Goal: Transaction & Acquisition: Download file/media

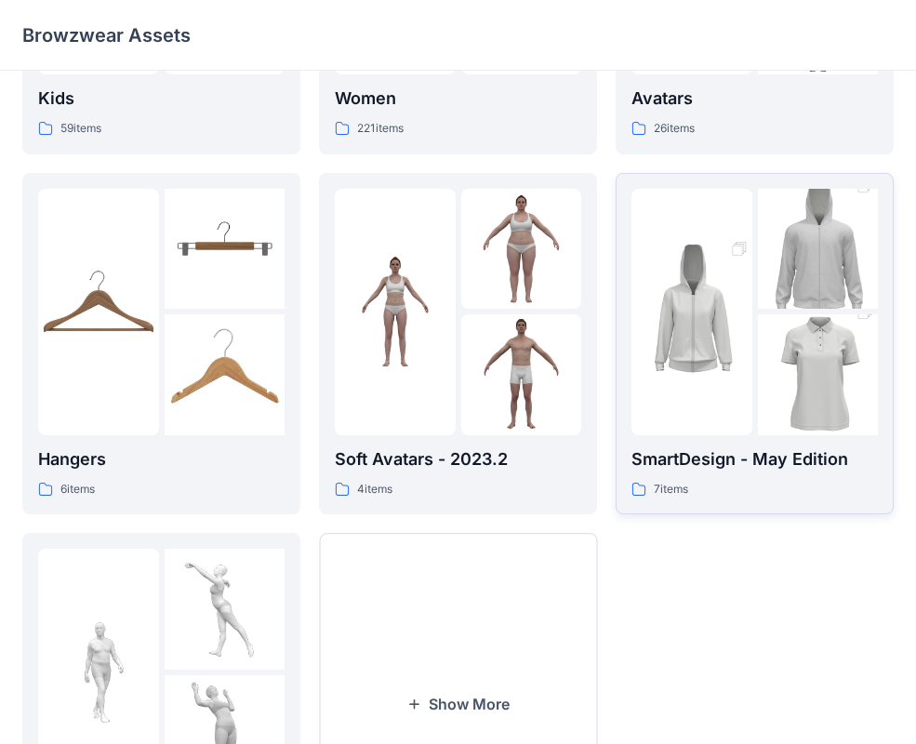
scroll to position [266, 0]
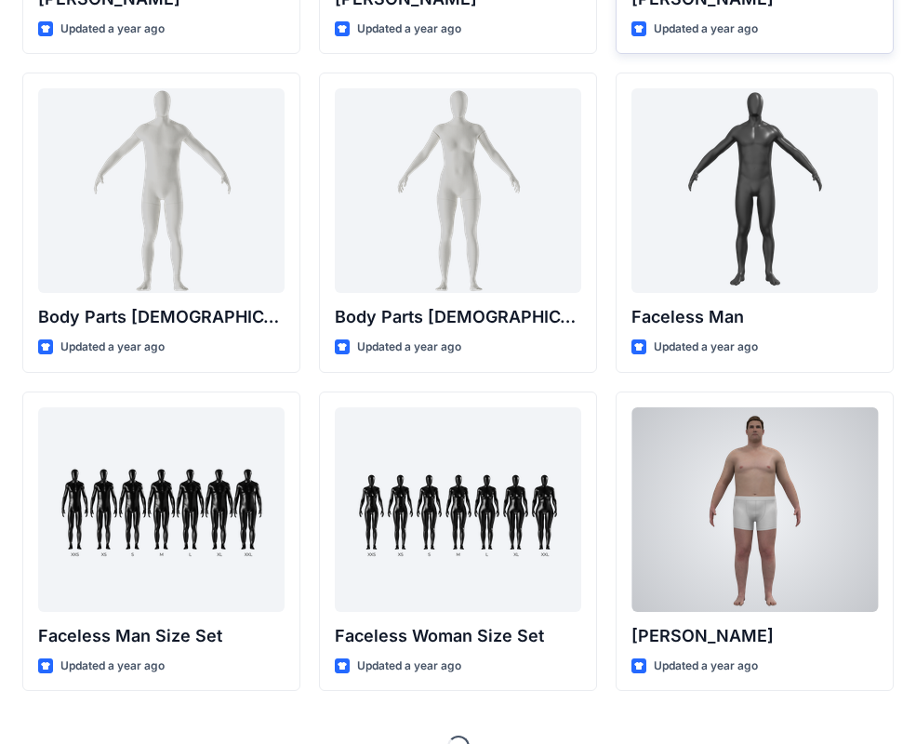
scroll to position [659, 0]
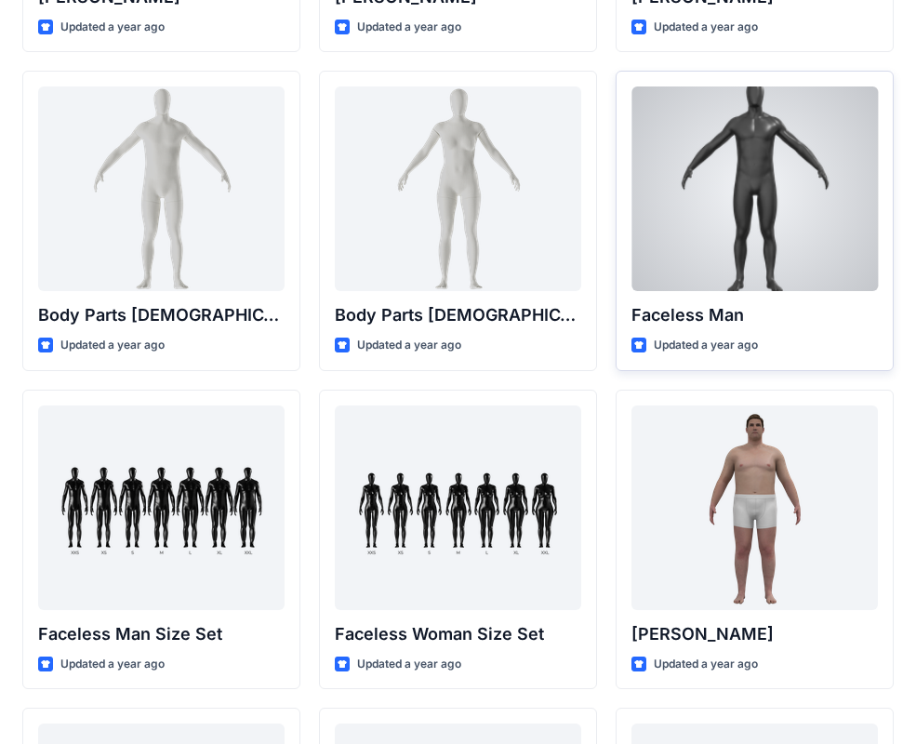
click at [704, 321] on p "Faceless Man" at bounding box center [754, 315] width 246 height 26
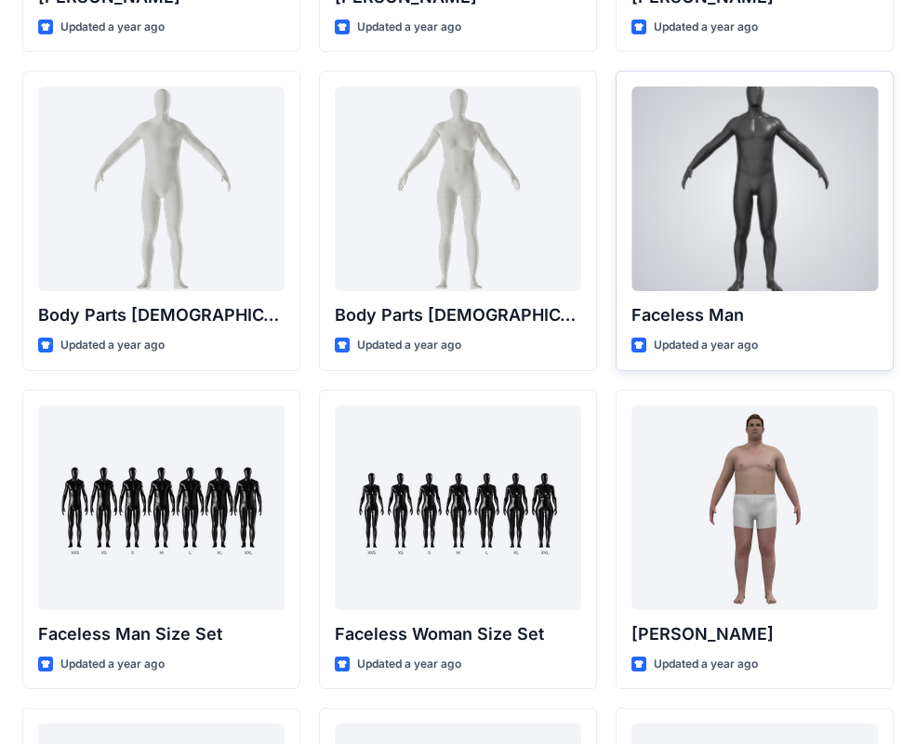
click at [685, 346] on p "Updated a year ago" at bounding box center [706, 346] width 104 height 20
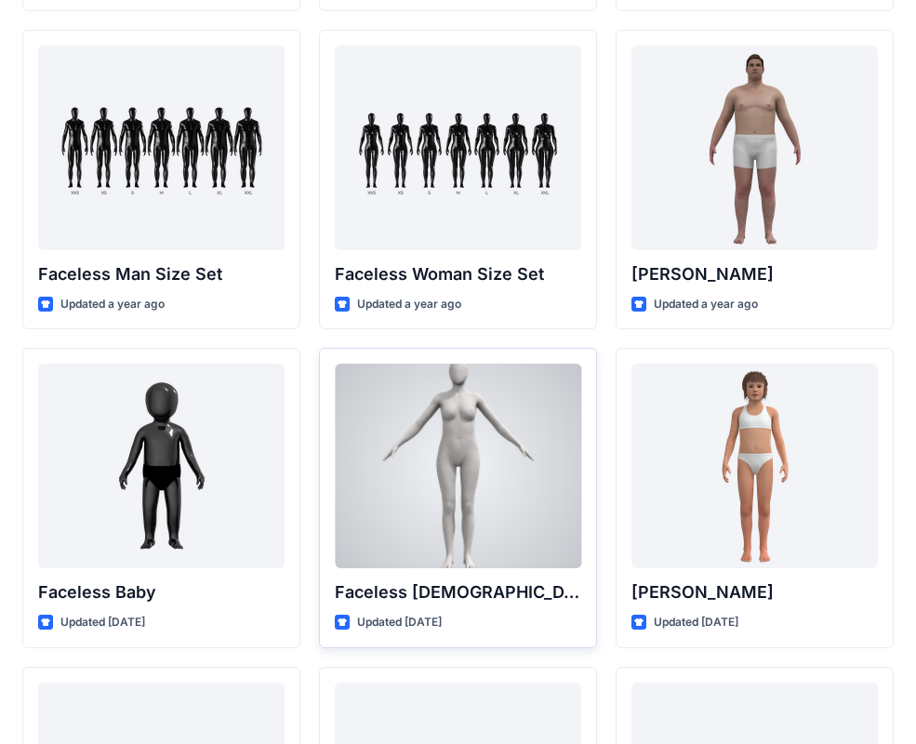
scroll to position [1020, 0]
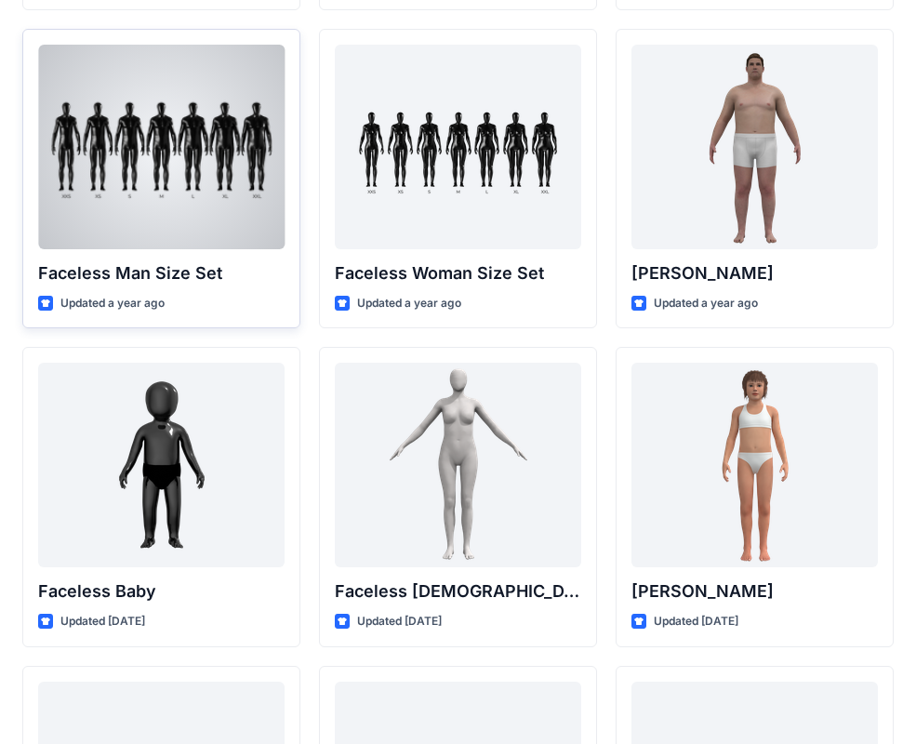
click at [200, 277] on p "Faceless Man Size Set" at bounding box center [161, 273] width 246 height 26
click at [79, 245] on div at bounding box center [161, 147] width 246 height 205
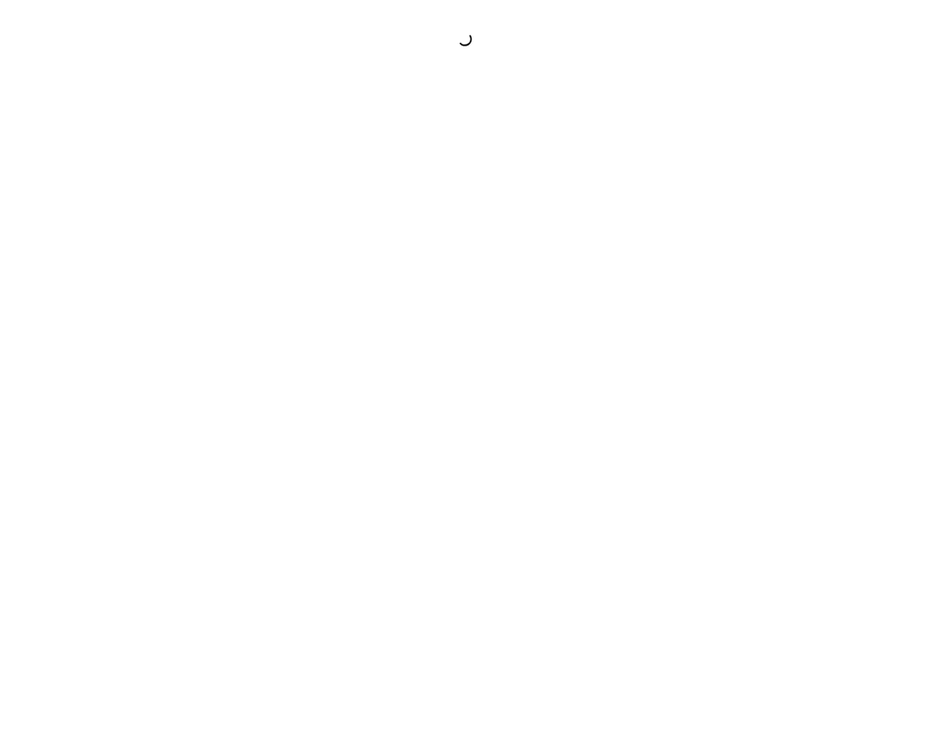
click at [79, 245] on div at bounding box center [465, 372] width 930 height 744
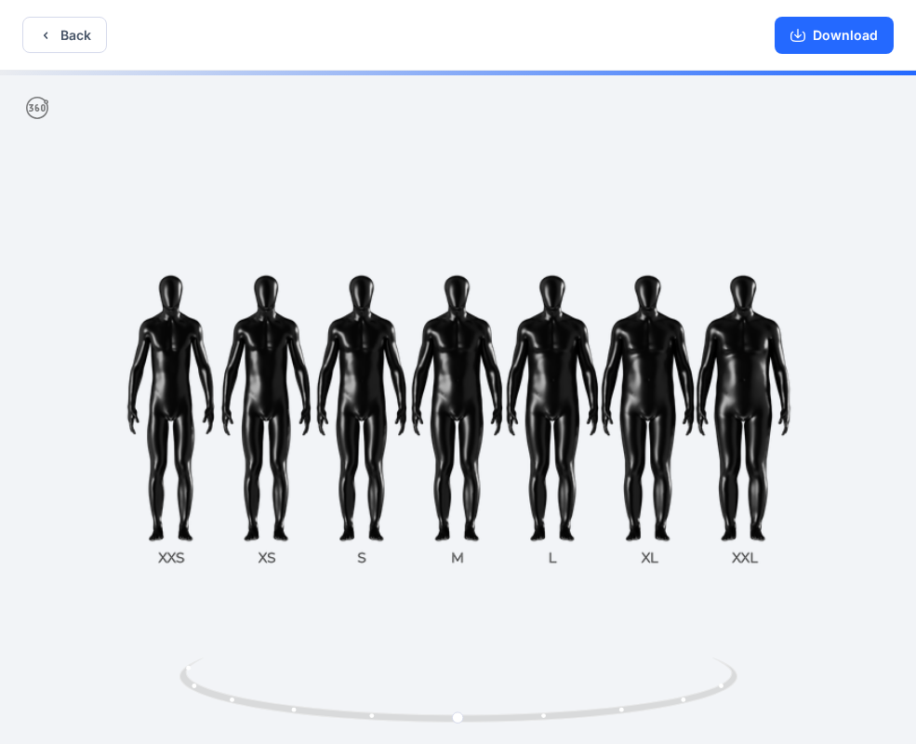
click at [553, 489] on div at bounding box center [458, 409] width 916 height 677
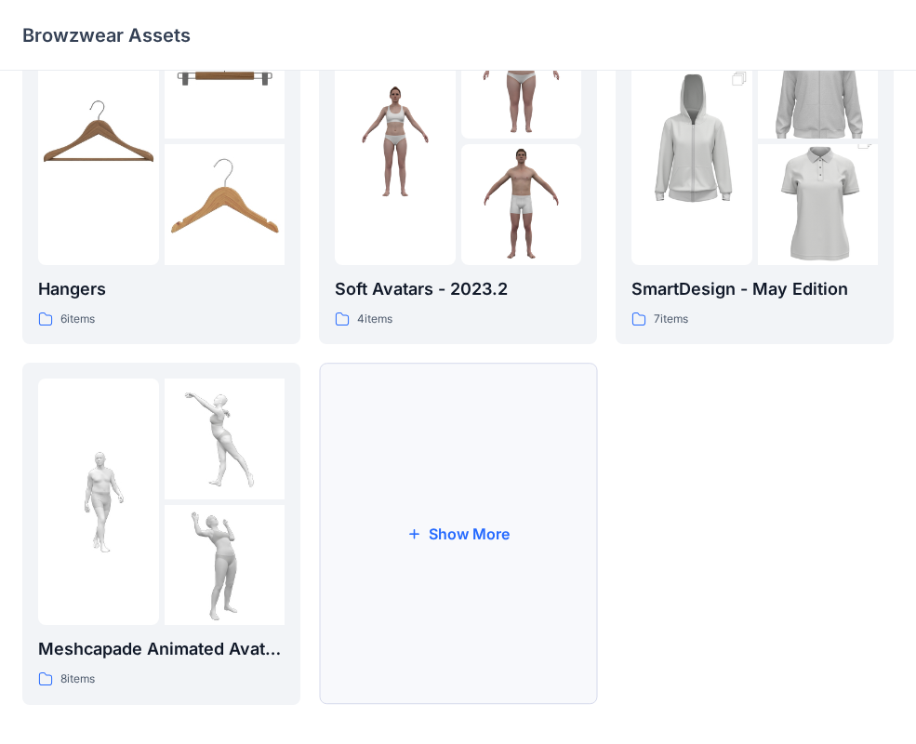
scroll to position [439, 0]
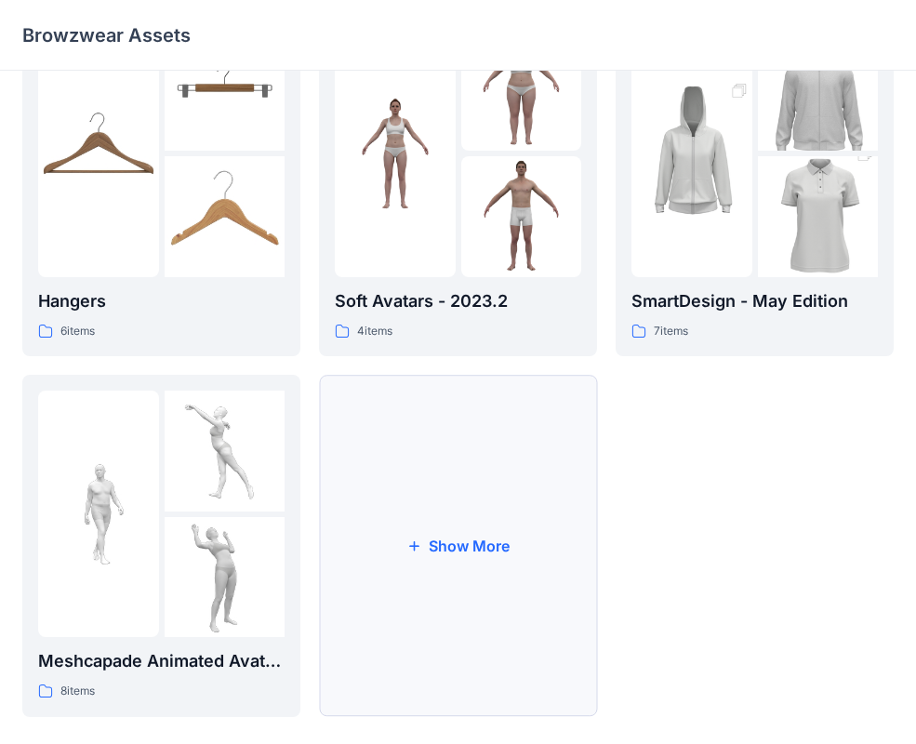
click at [420, 575] on button "Show More" at bounding box center [458, 546] width 278 height 342
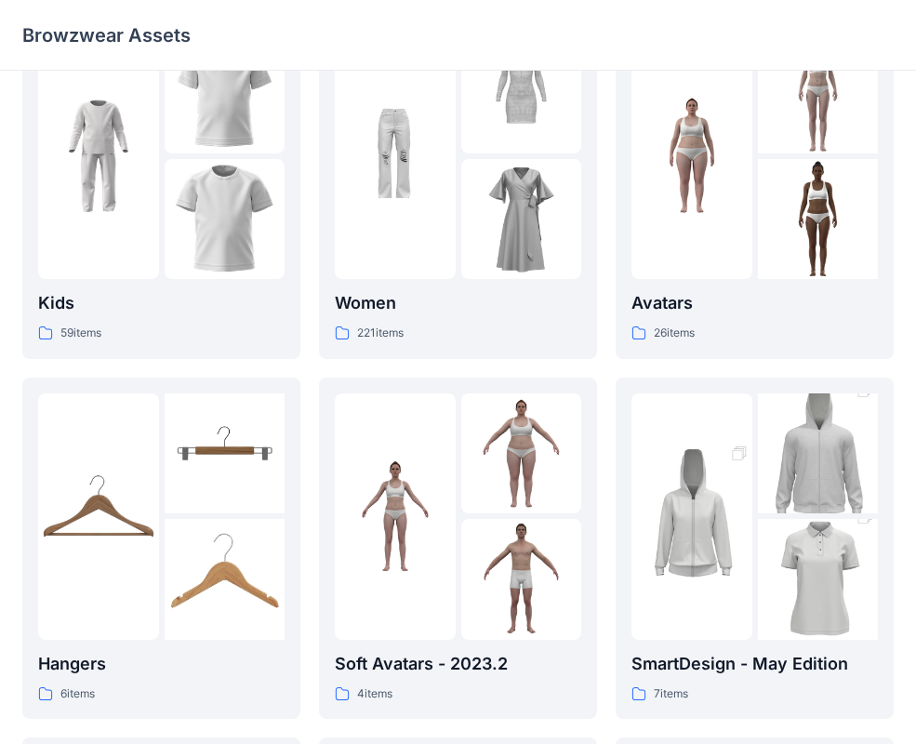
scroll to position [91, 0]
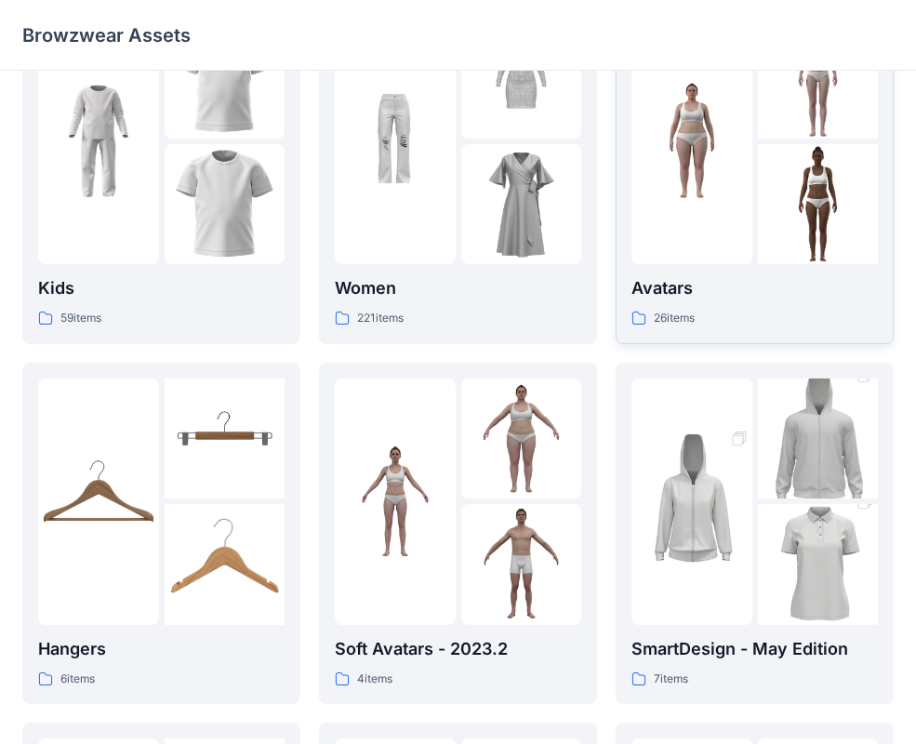
click at [694, 264] on div "Avatars 26 items" at bounding box center [754, 173] width 246 height 311
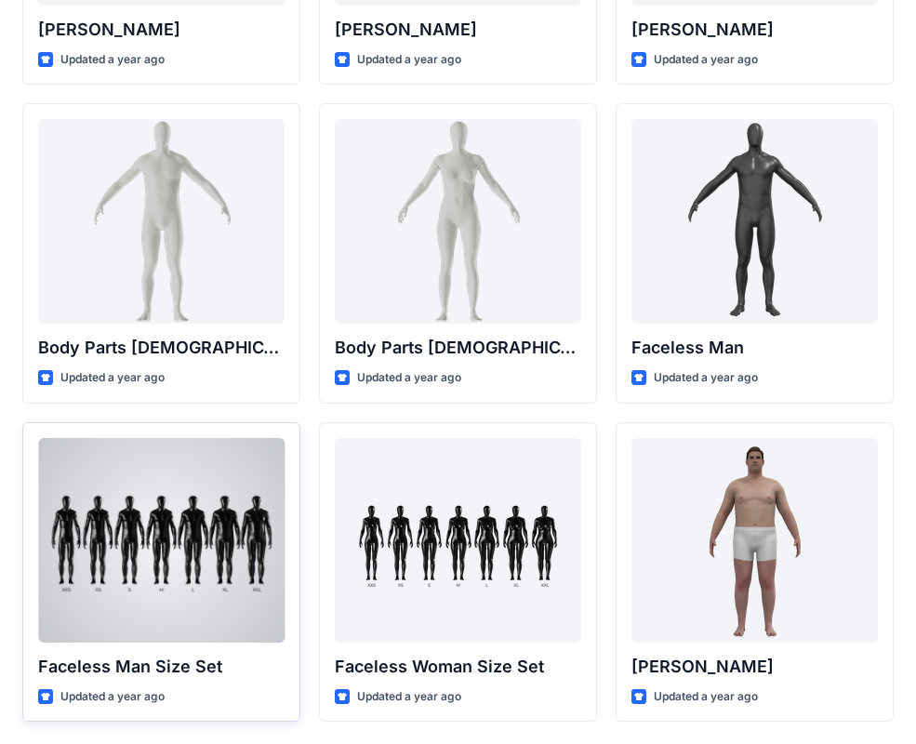
scroll to position [671, 0]
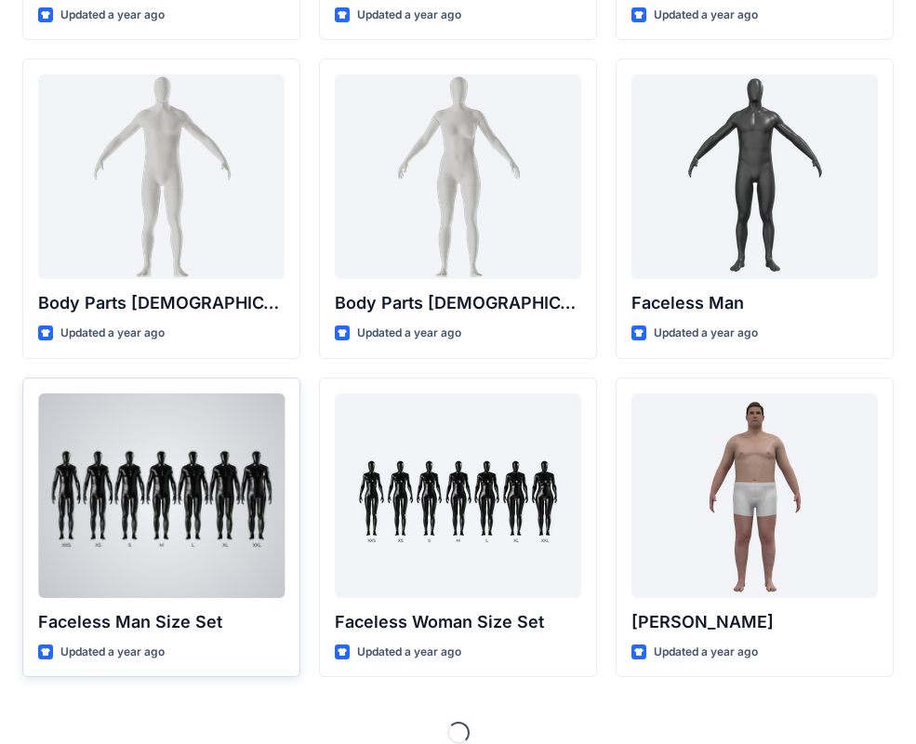
click at [208, 603] on div "Faceless Man Size Set Updated a year ago" at bounding box center [161, 527] width 278 height 300
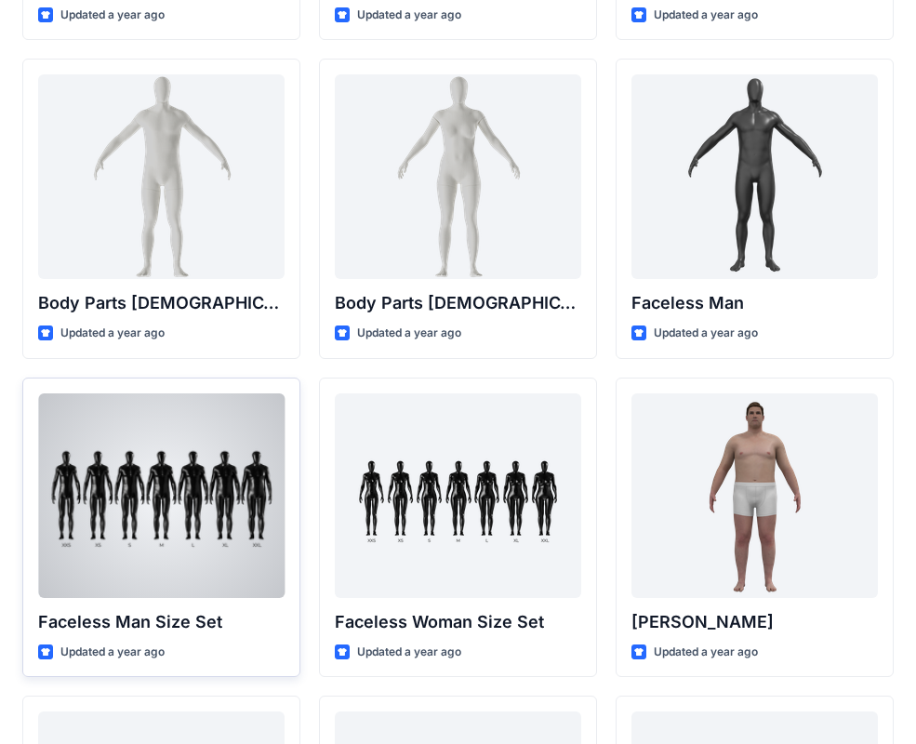
click at [185, 546] on div at bounding box center [161, 495] width 246 height 205
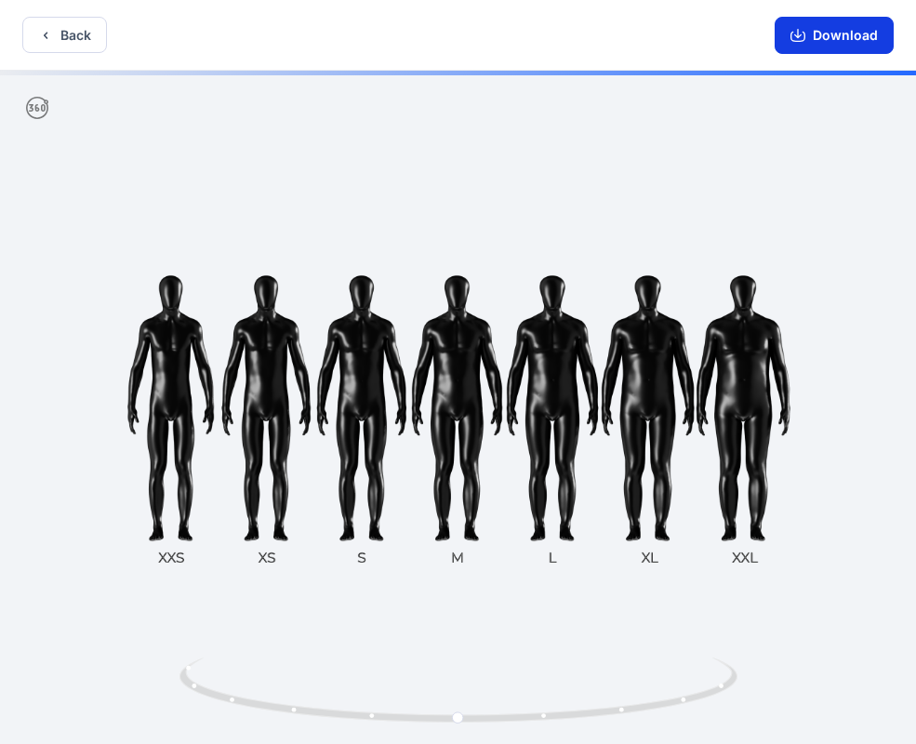
click at [840, 43] on button "Download" at bounding box center [833, 35] width 119 height 37
click at [833, 42] on button "Download" at bounding box center [833, 35] width 119 height 37
